Goal: Task Accomplishment & Management: Manage account settings

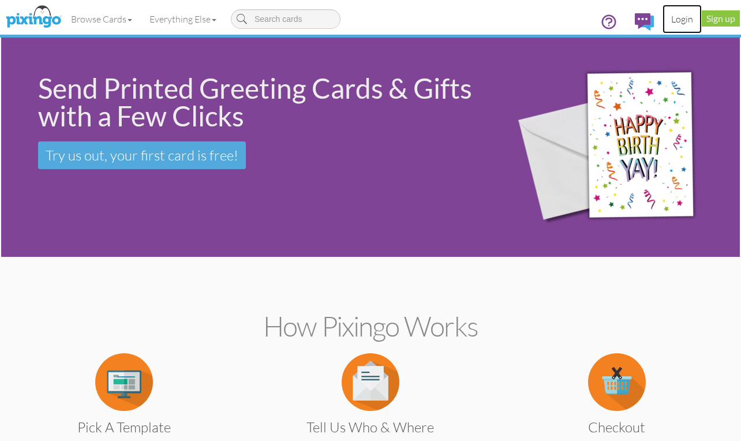
click at [677, 21] on link "Login" at bounding box center [681, 19] width 39 height 29
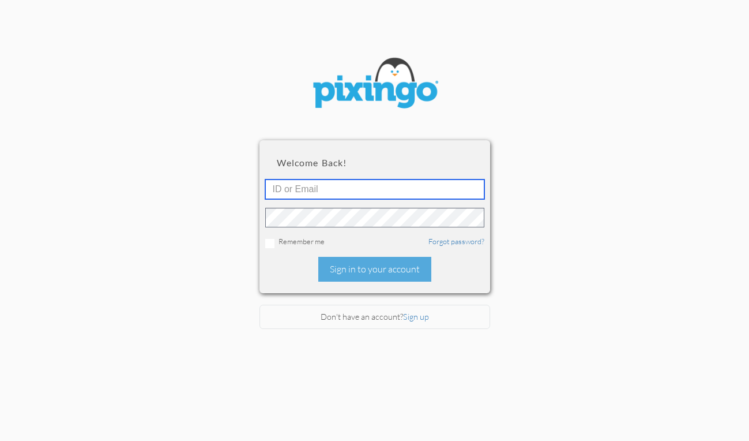
type input "[EMAIL_ADDRESS][DOMAIN_NAME]"
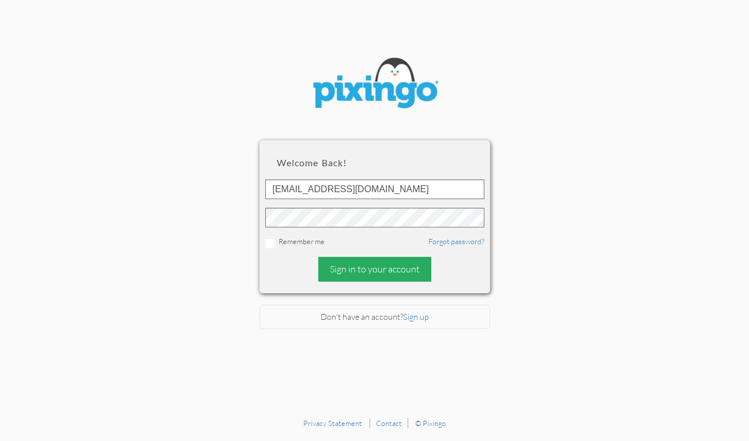
click at [375, 269] on div "Sign in to your account" at bounding box center [374, 269] width 113 height 25
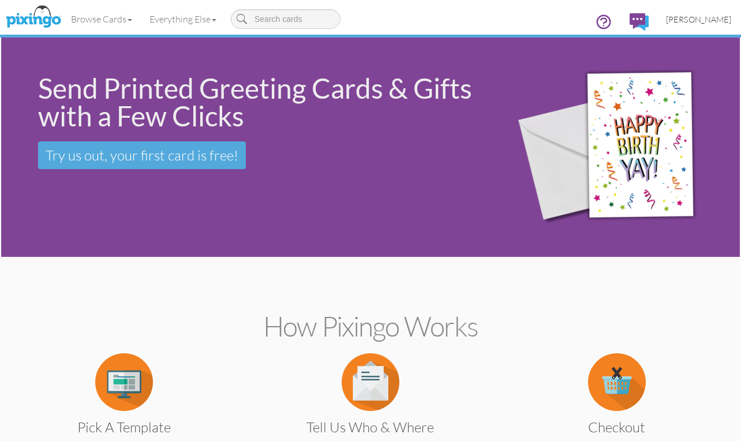
click at [698, 17] on span "[PERSON_NAME]" at bounding box center [698, 19] width 65 height 10
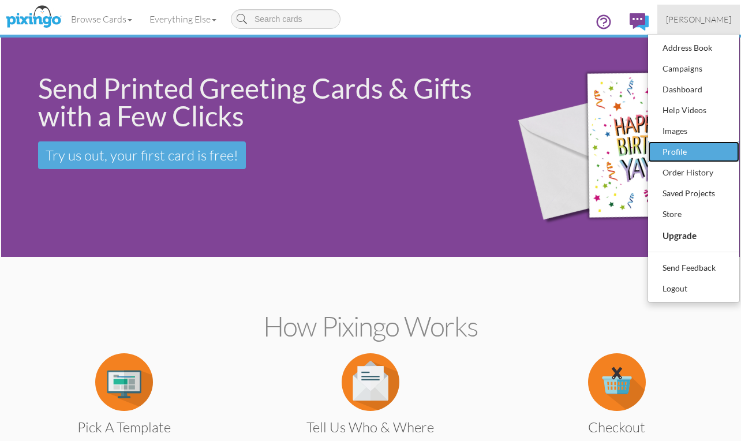
click at [671, 148] on div "Profile" at bounding box center [693, 151] width 68 height 17
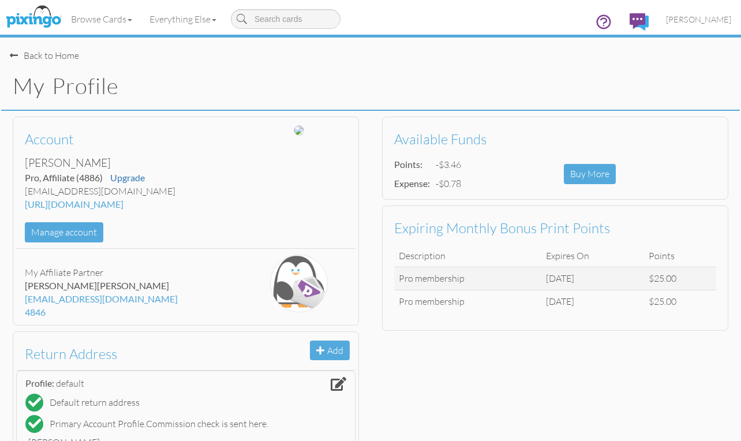
click at [59, 58] on div "Back to Home" at bounding box center [44, 55] width 69 height 13
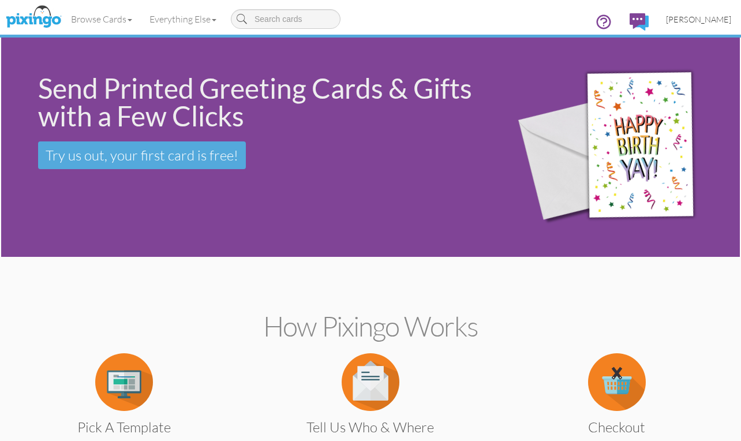
click at [700, 13] on link "[PERSON_NAME]" at bounding box center [698, 19] width 82 height 29
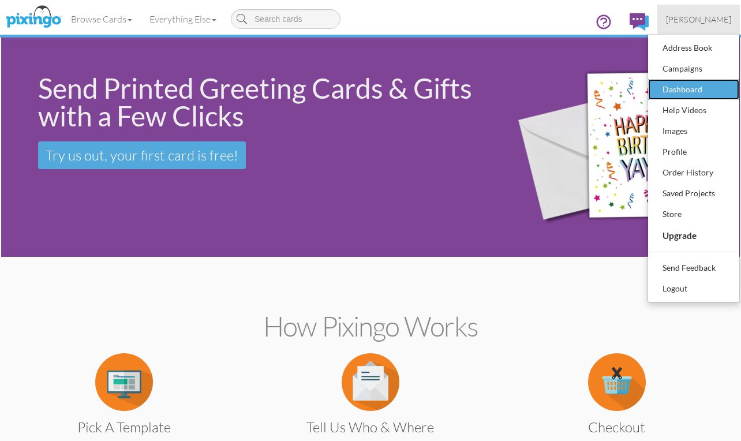
click at [674, 90] on div "Dashboard" at bounding box center [693, 89] width 68 height 17
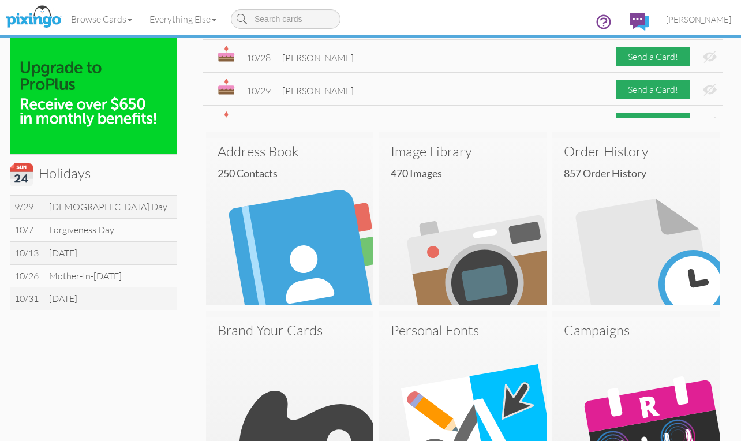
scroll to position [288, 0]
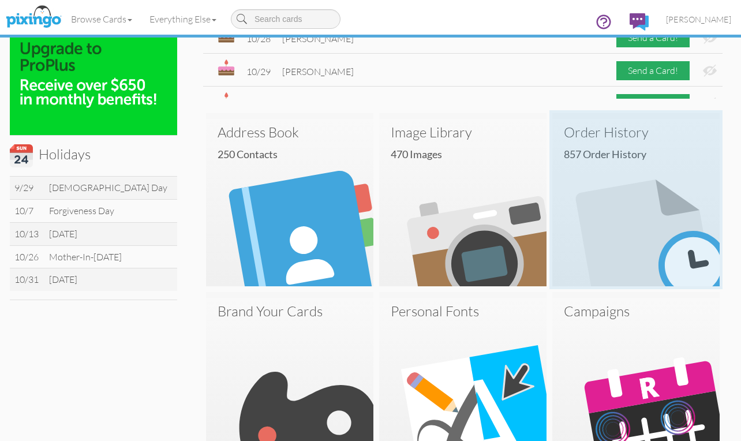
click at [632, 196] on img at bounding box center [635, 202] width 167 height 167
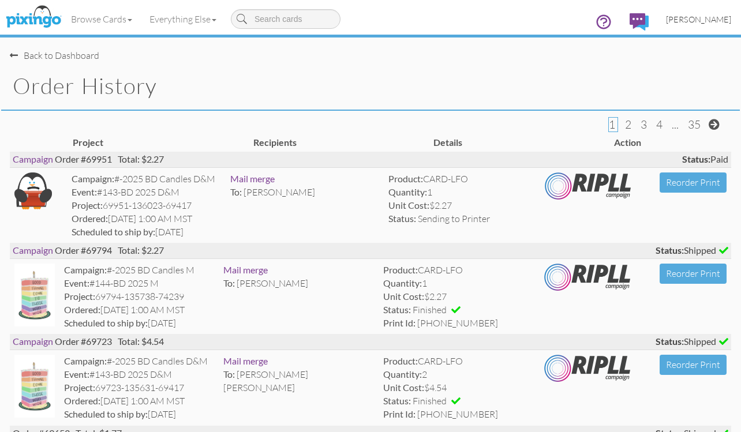
click at [708, 18] on span "[PERSON_NAME]" at bounding box center [698, 19] width 65 height 10
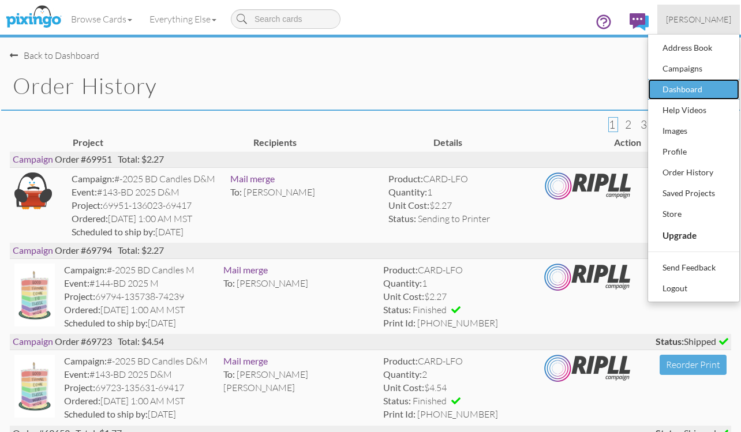
click at [682, 85] on div "Dashboard" at bounding box center [693, 89] width 68 height 17
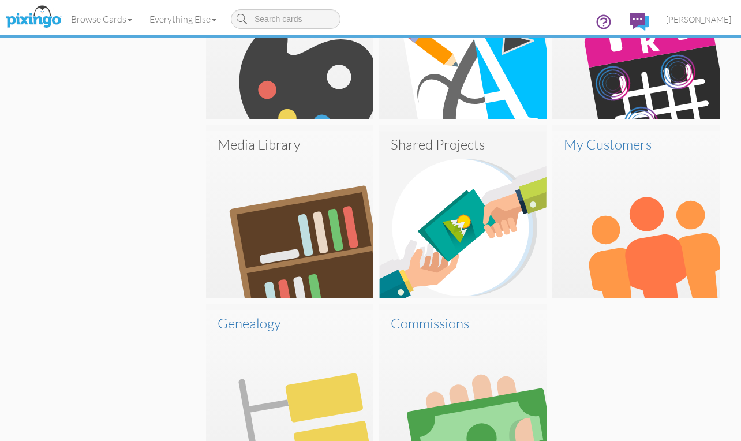
scroll to position [634, 0]
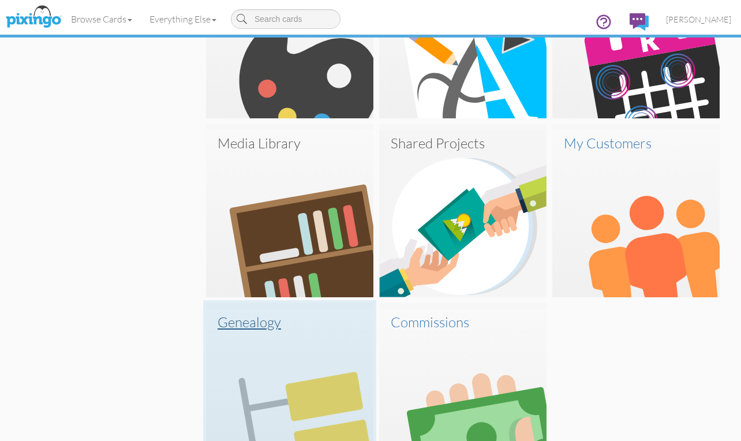
click at [251, 333] on img at bounding box center [289, 392] width 167 height 167
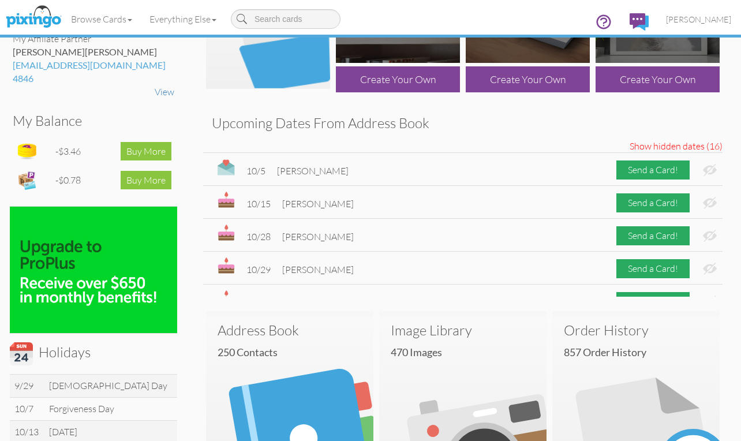
scroll to position [0, 0]
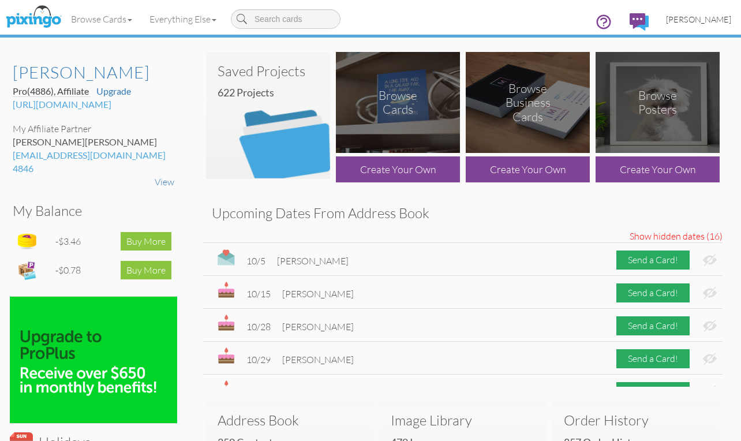
click at [722, 18] on span "[PERSON_NAME]" at bounding box center [698, 19] width 65 height 10
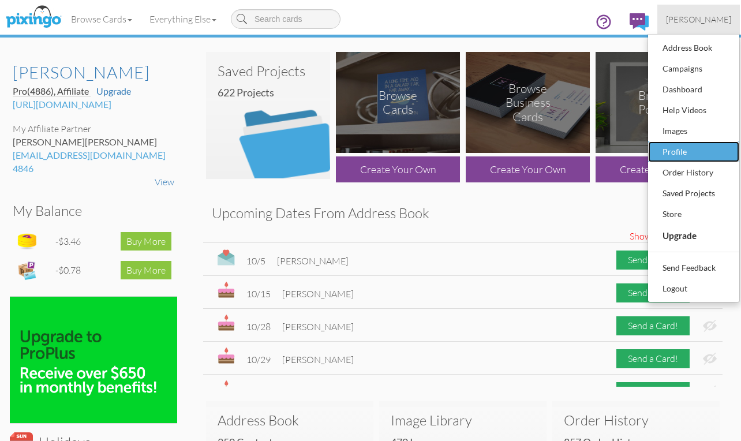
click at [674, 147] on div "Profile" at bounding box center [693, 151] width 68 height 17
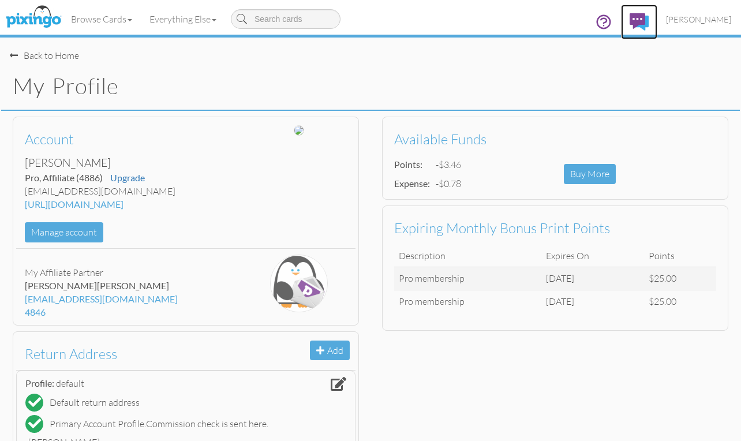
click at [647, 19] on img at bounding box center [638, 21] width 19 height 17
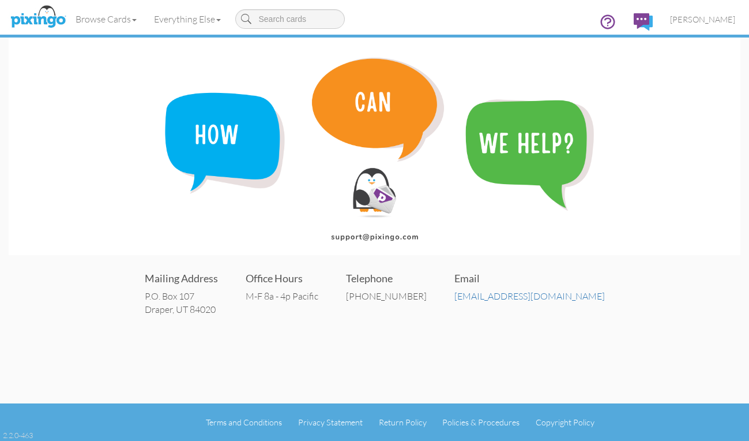
click at [643, 212] on img at bounding box center [375, 145] width 732 height 217
click at [653, 13] on img at bounding box center [643, 21] width 19 height 17
click at [650, 18] on img at bounding box center [643, 21] width 19 height 17
click at [663, 129] on img at bounding box center [375, 145] width 732 height 217
click at [717, 17] on span "[PERSON_NAME]" at bounding box center [702, 19] width 65 height 10
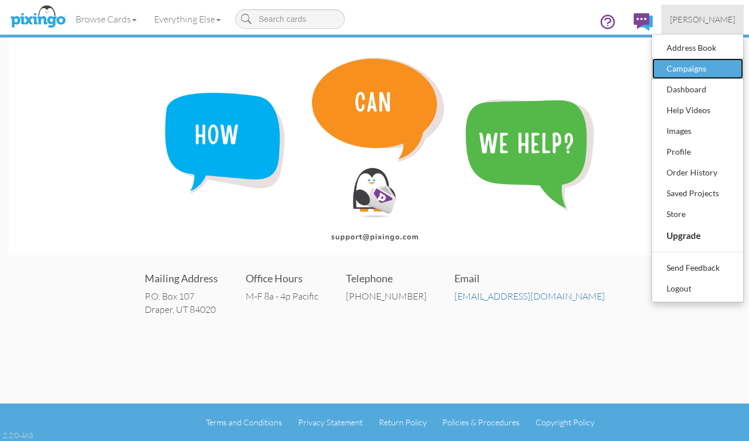
click at [686, 69] on div "Campaigns" at bounding box center [698, 68] width 68 height 17
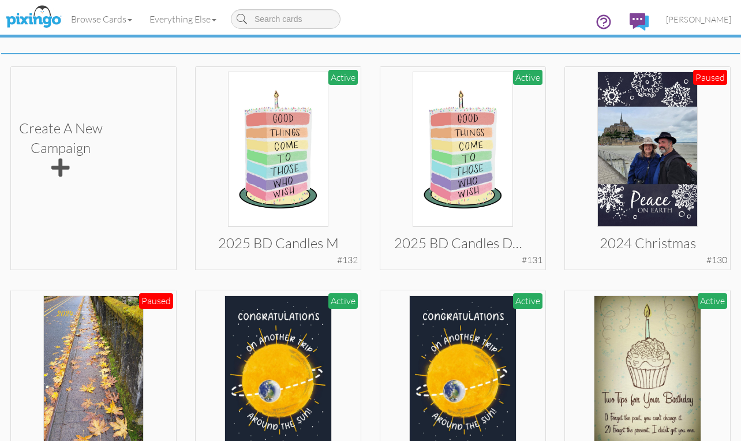
scroll to position [231, 0]
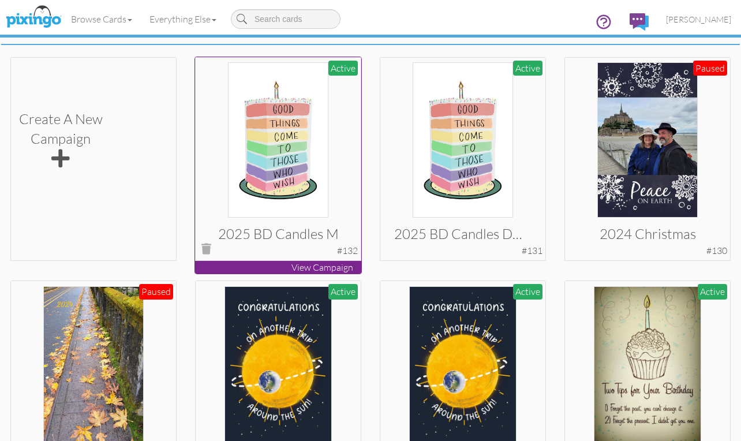
click at [307, 153] on img at bounding box center [278, 139] width 100 height 155
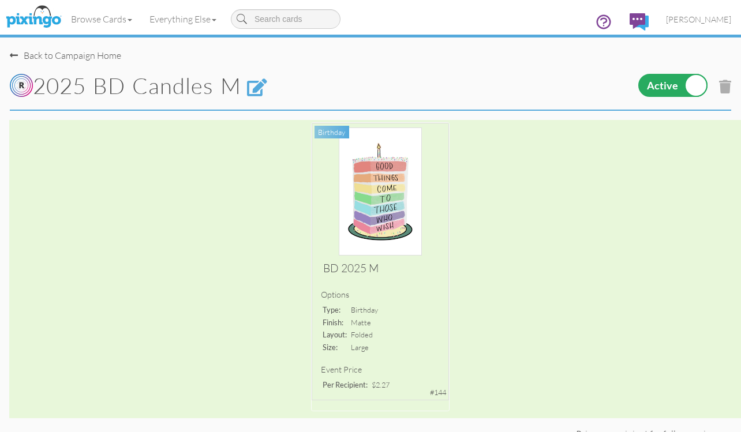
click at [92, 54] on div "Back to Campaign Home" at bounding box center [65, 55] width 111 height 13
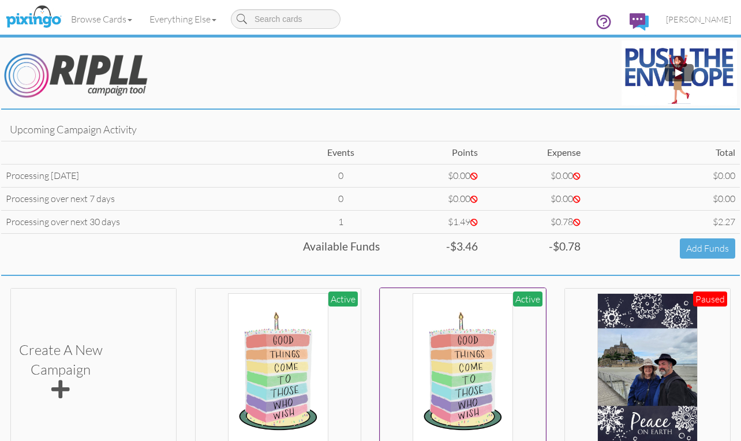
click at [457, 367] on img at bounding box center [462, 370] width 100 height 155
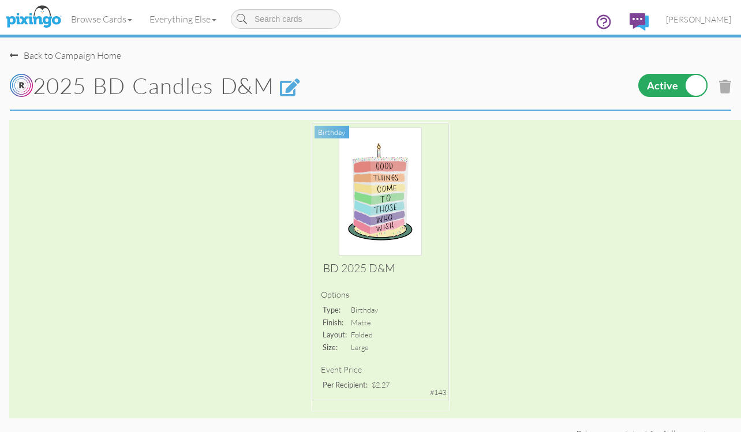
click at [84, 52] on div "Back to Campaign Home" at bounding box center [65, 55] width 111 height 13
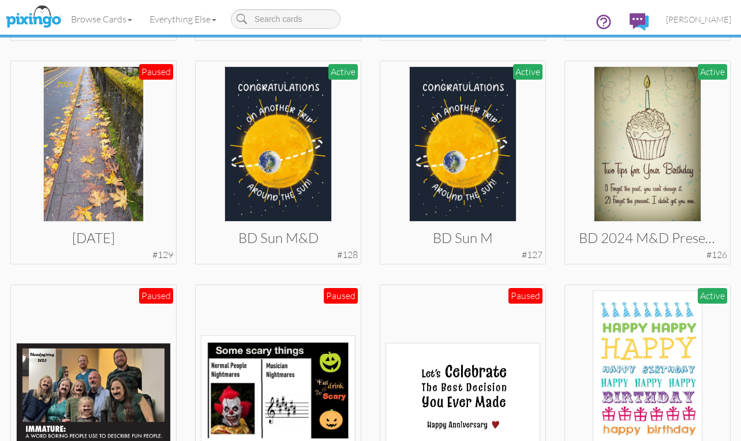
scroll to position [461, 0]
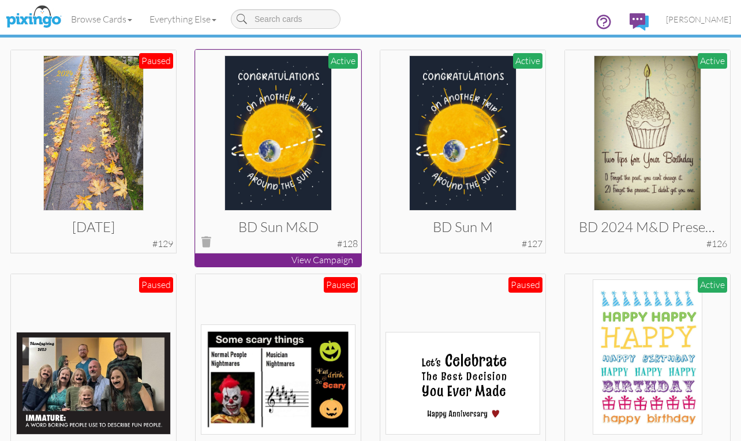
click at [251, 123] on img at bounding box center [277, 132] width 107 height 155
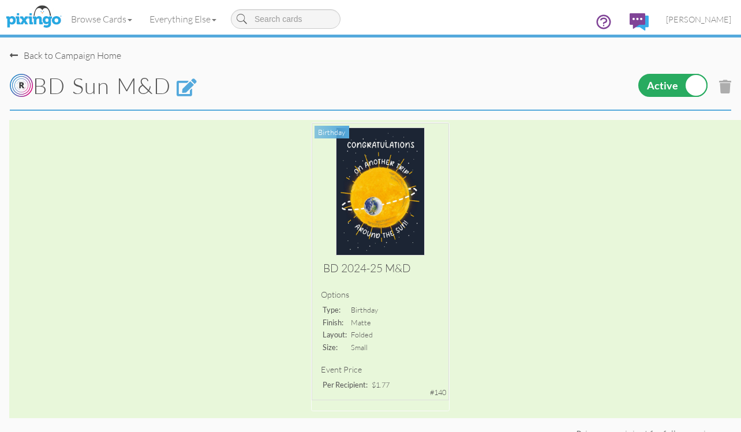
click at [71, 50] on div "Back to Campaign Home" at bounding box center [65, 55] width 111 height 13
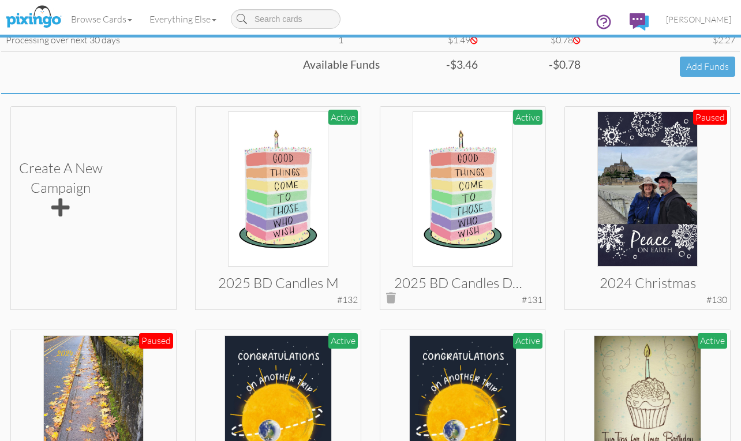
scroll to position [346, 0]
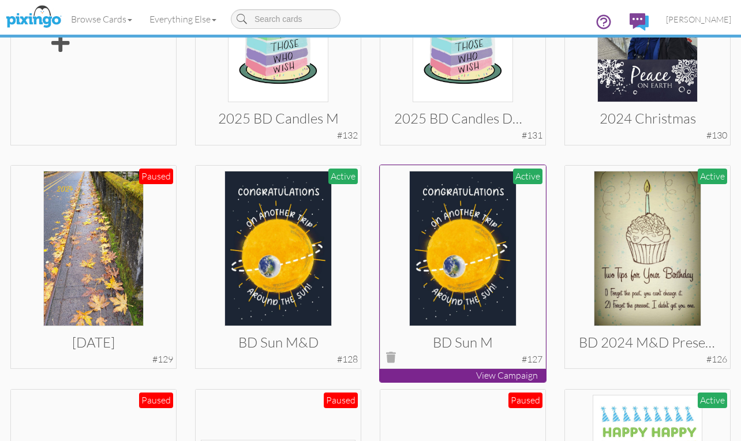
click at [465, 245] on img at bounding box center [462, 248] width 107 height 155
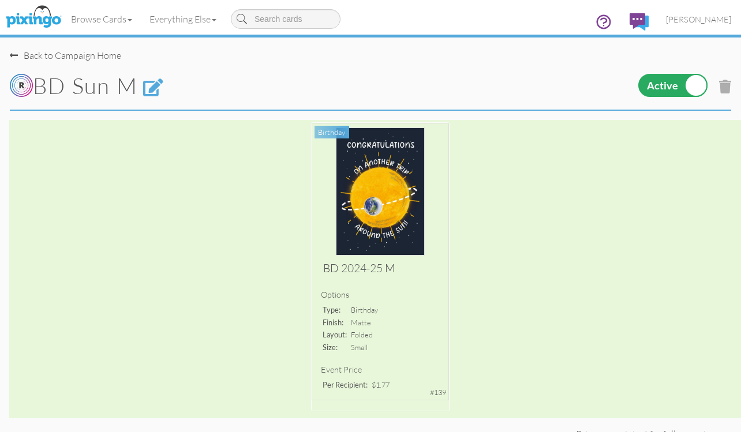
click at [50, 49] on div "Back to Campaign Home" at bounding box center [65, 55] width 111 height 13
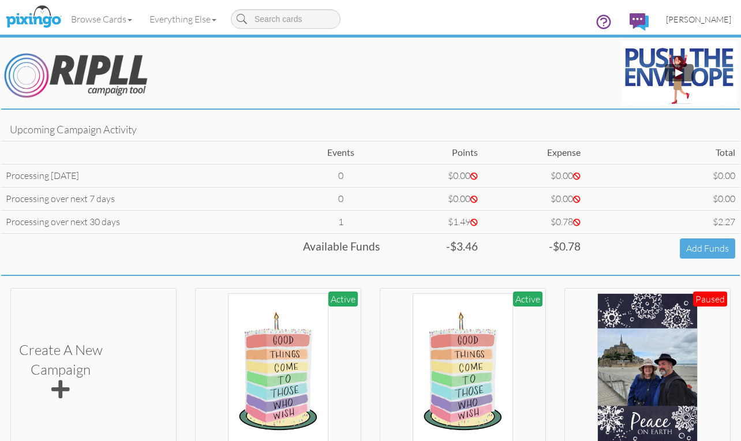
click at [701, 15] on span "[PERSON_NAME]" at bounding box center [698, 19] width 65 height 10
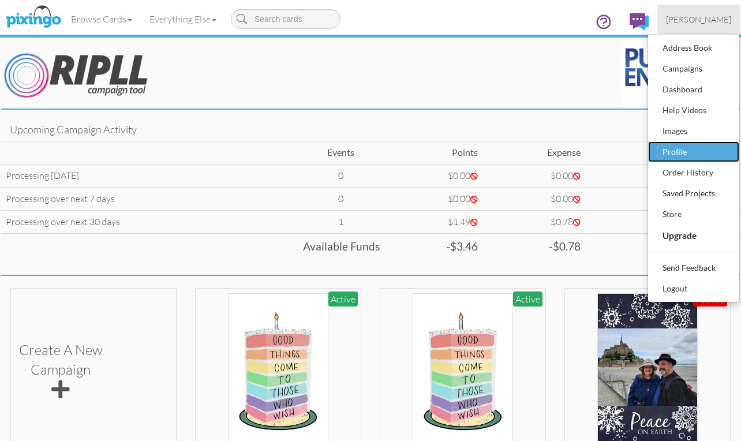
click at [677, 149] on div "Profile" at bounding box center [693, 151] width 68 height 17
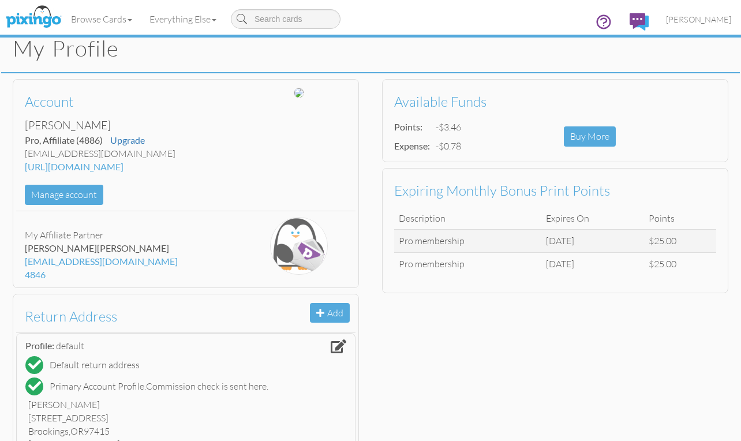
scroll to position [58, 0]
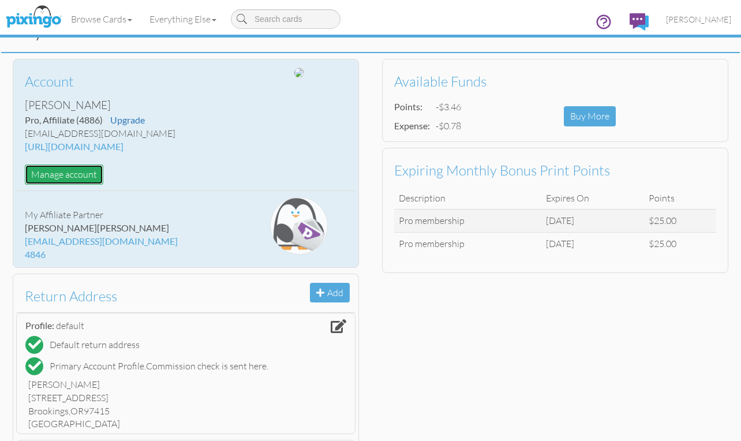
click at [70, 169] on button "Manage account" at bounding box center [64, 174] width 78 height 20
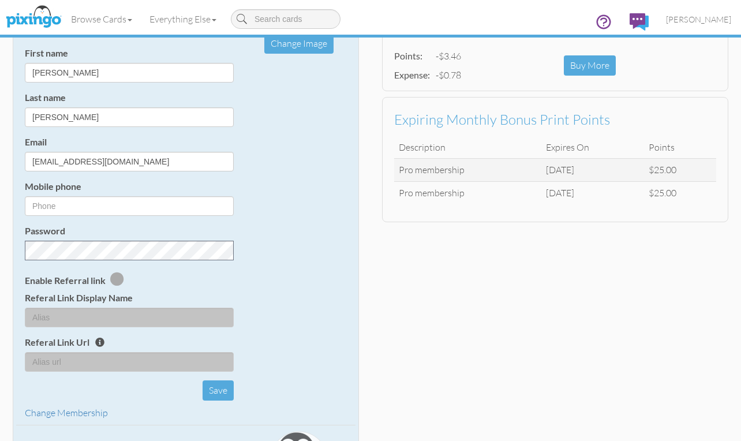
scroll to position [0, 0]
